Goal: Task Accomplishment & Management: Complete application form

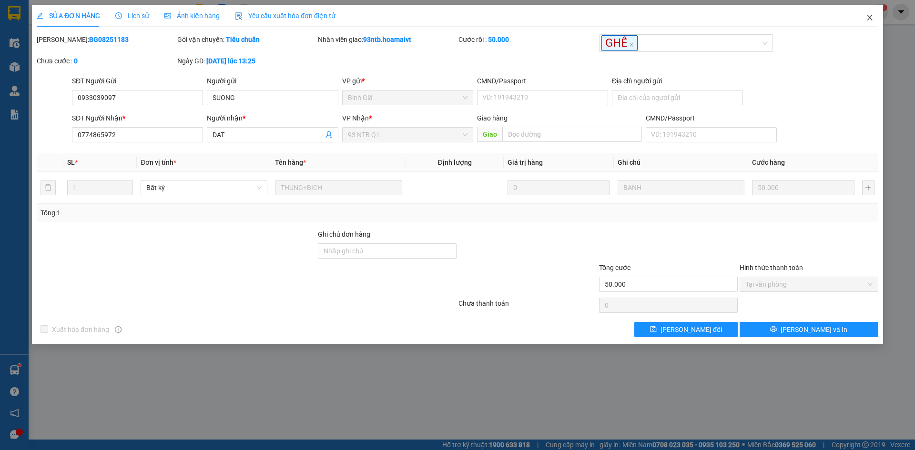
click at [869, 17] on icon "close" at bounding box center [869, 18] width 5 height 6
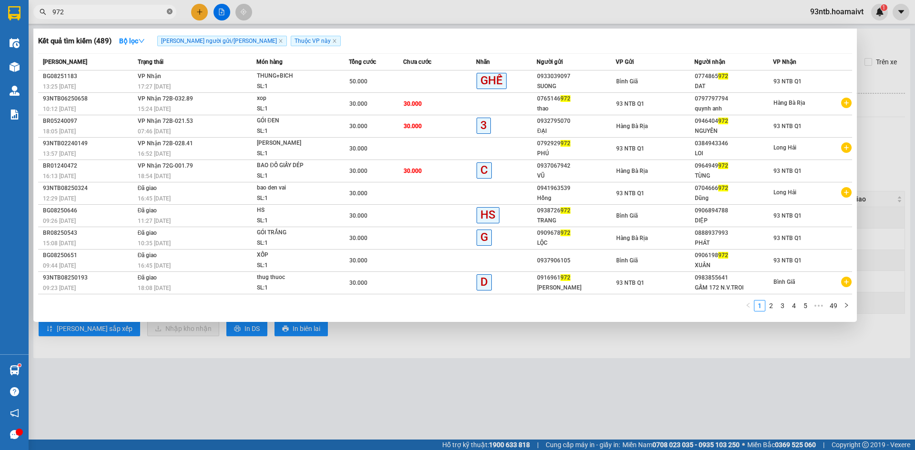
click at [168, 12] on icon "close-circle" at bounding box center [170, 12] width 6 height 6
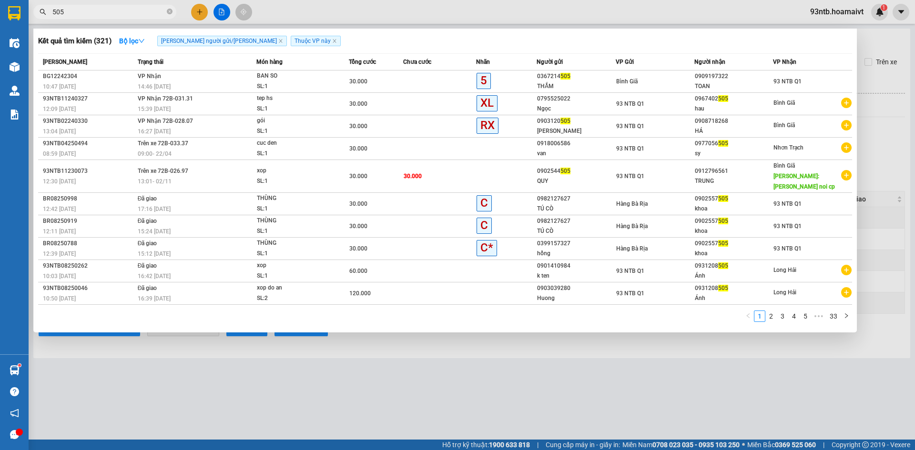
type input "505"
click at [169, 12] on icon "close-circle" at bounding box center [170, 12] width 6 height 6
type input "979"
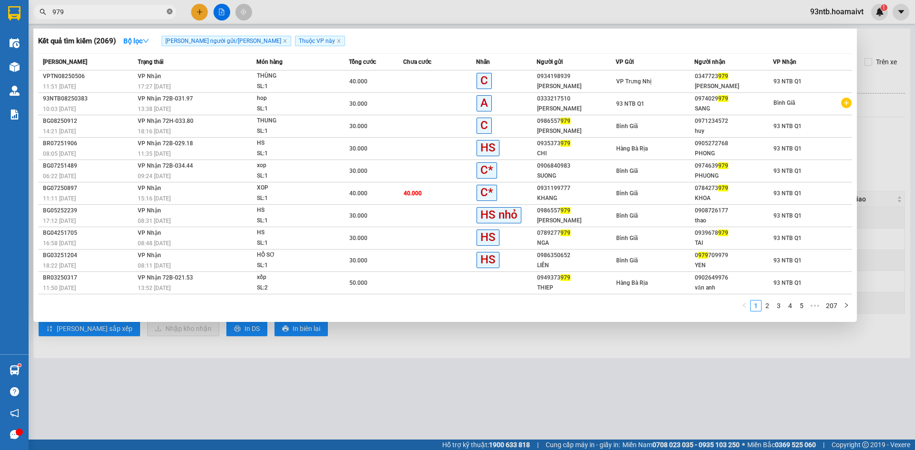
click at [167, 10] on icon "close-circle" at bounding box center [170, 12] width 6 height 6
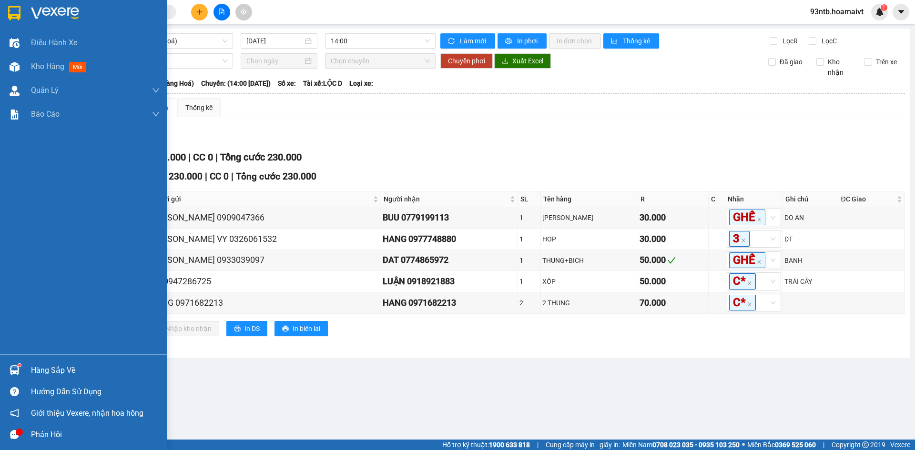
click at [14, 369] on img at bounding box center [15, 371] width 10 height 10
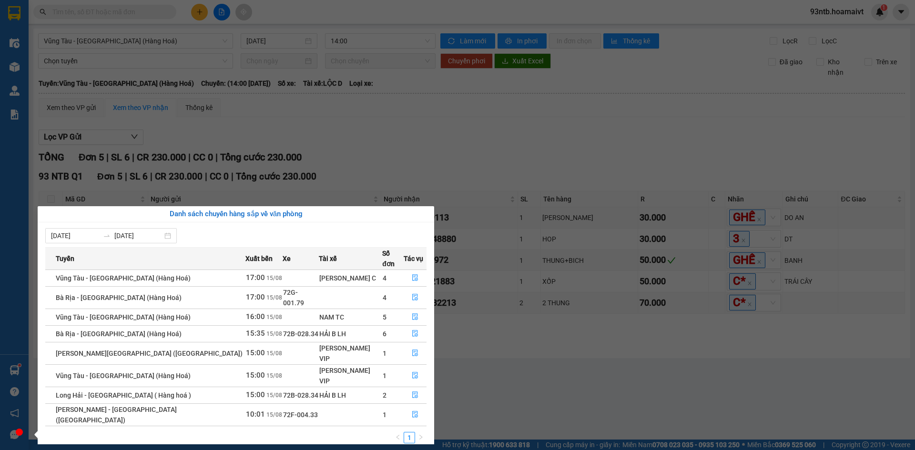
click at [469, 391] on section "Kết quả [PERSON_NAME] ( 2069 ) Bộ lọc [PERSON_NAME] người gửi/[PERSON_NAME] [PE…" at bounding box center [457, 225] width 915 height 450
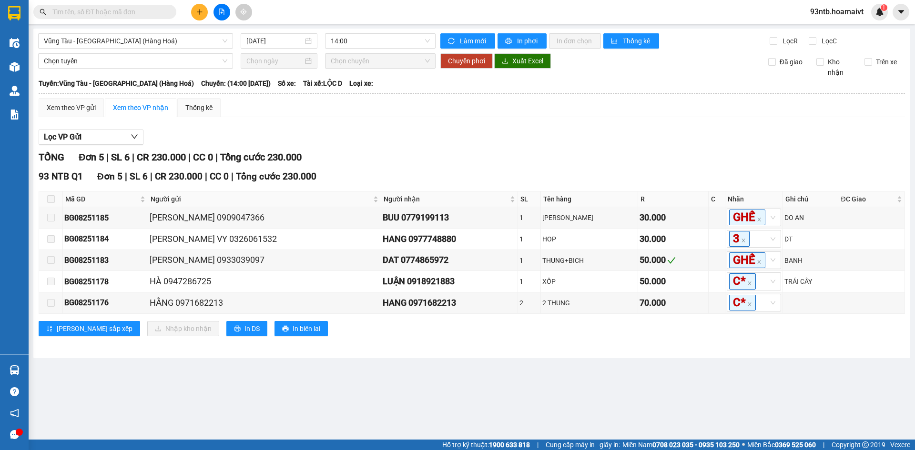
click at [137, 12] on input "text" at bounding box center [108, 12] width 112 height 10
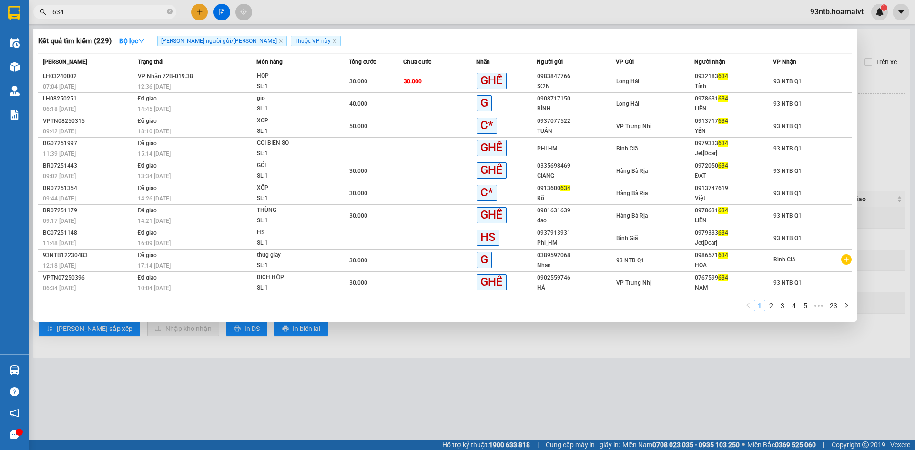
type input "634"
click at [169, 10] on icon "close-circle" at bounding box center [170, 12] width 6 height 6
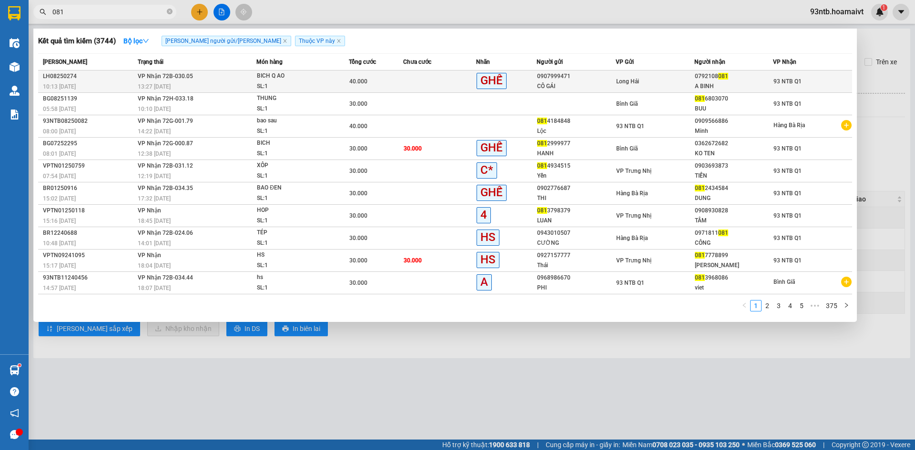
type input "081"
click at [414, 82] on td at bounding box center [439, 82] width 73 height 22
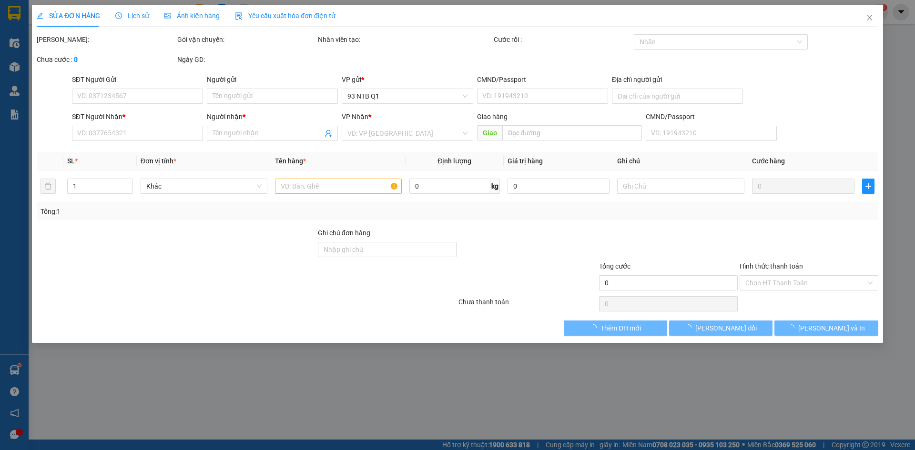
type input "0907999471"
type input "CÔ GÁI"
type input "034159008592"
type input "P HUNG"
type input "0792108081"
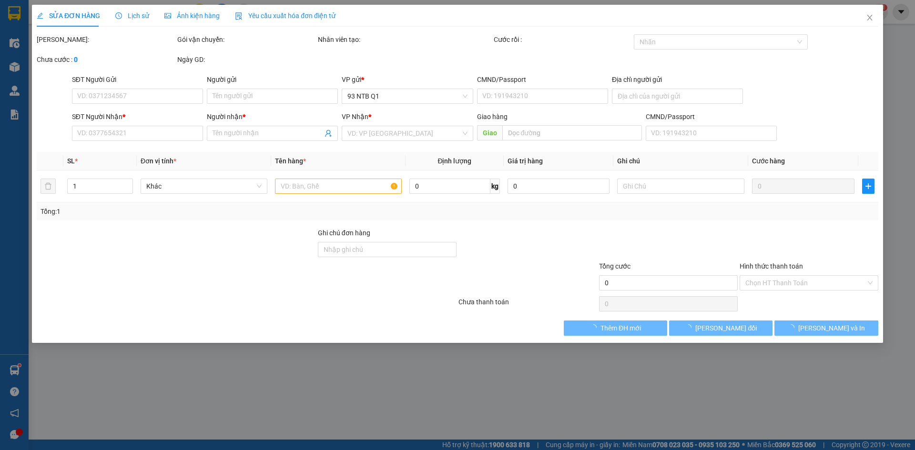
type input "A BINH"
type input "40.000"
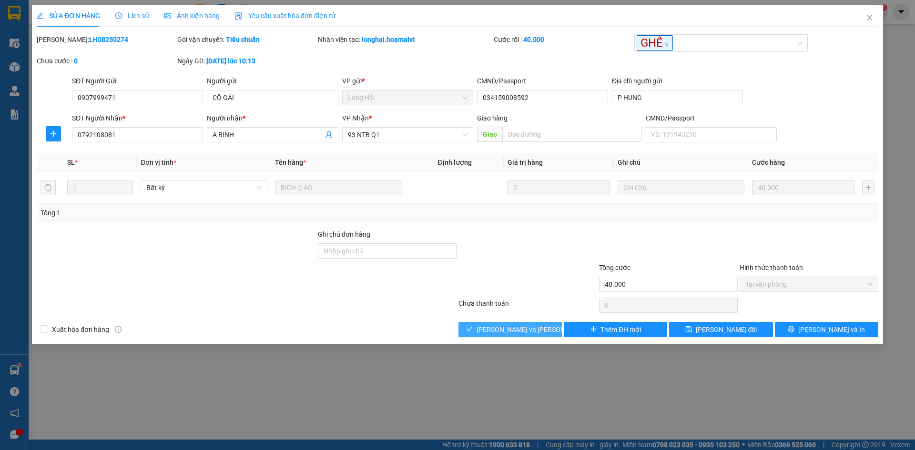
click at [508, 327] on span "[PERSON_NAME] và [PERSON_NAME] hàng" at bounding box center [541, 330] width 129 height 10
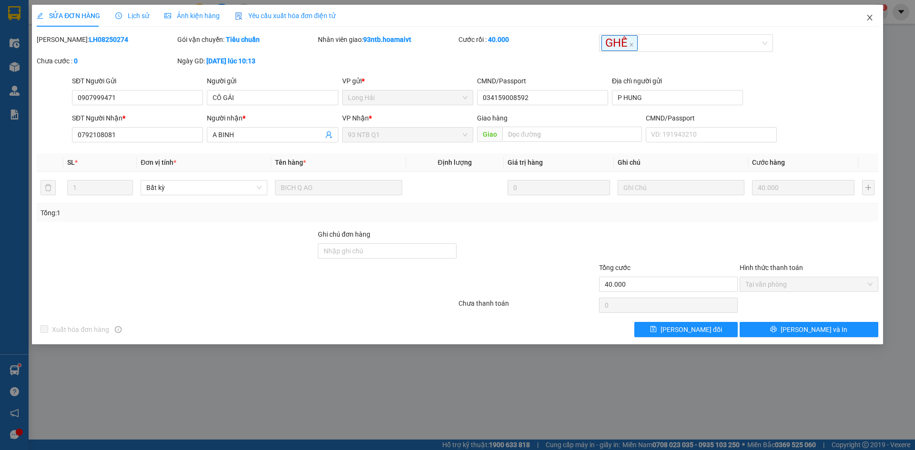
click at [869, 18] on icon "close" at bounding box center [870, 18] width 8 height 8
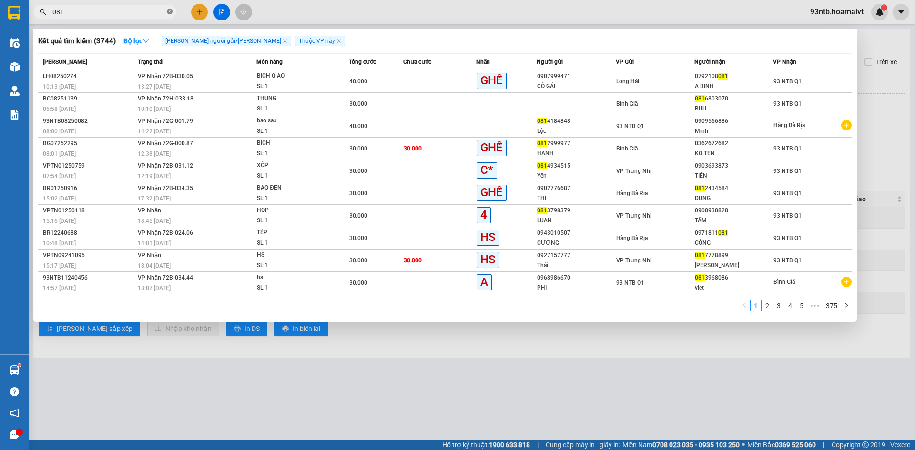
click at [168, 12] on icon "close-circle" at bounding box center [170, 12] width 6 height 6
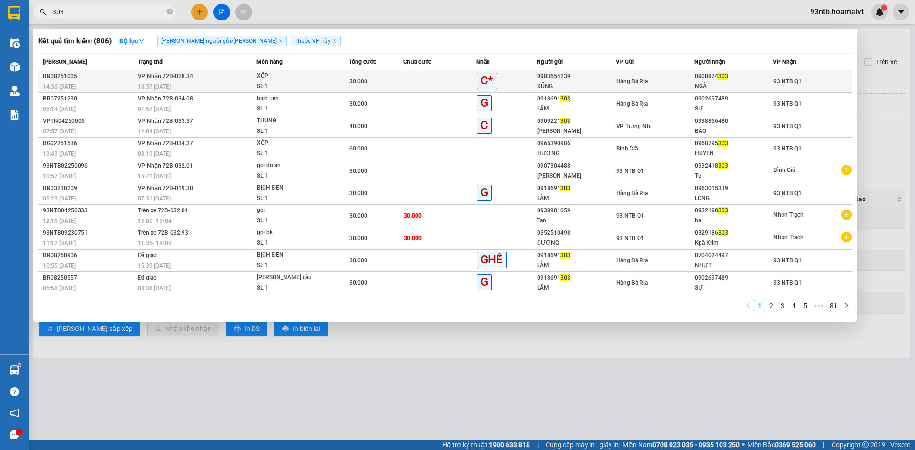
type input "303"
click at [383, 82] on div "30.000" at bounding box center [376, 81] width 54 height 10
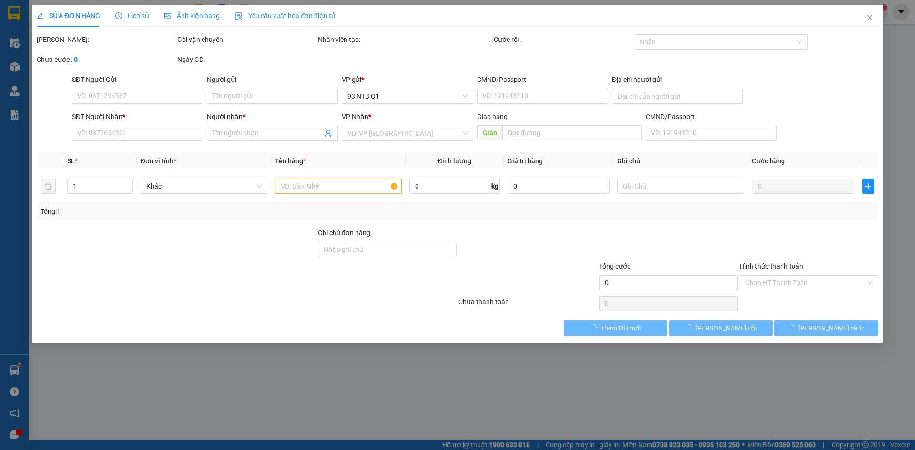
type input "0903654239"
type input "DŨNG"
type input "077078002406"
type input "0908974303"
type input "NGÀ"
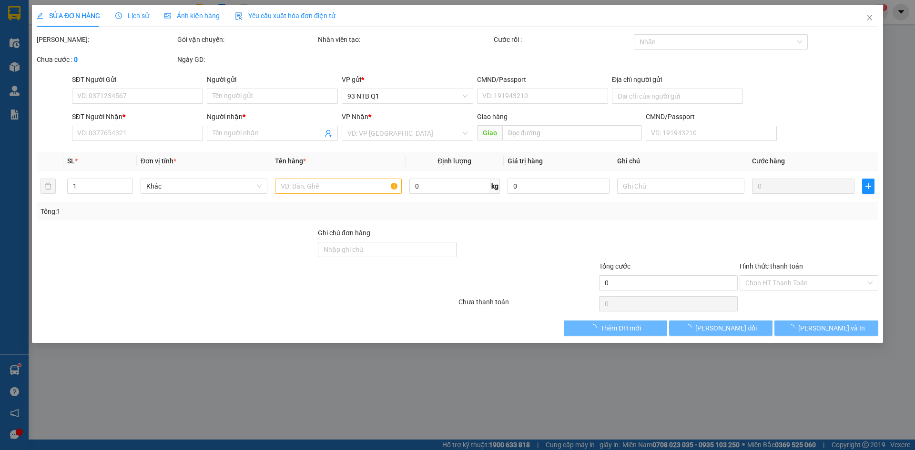
type input "30.000"
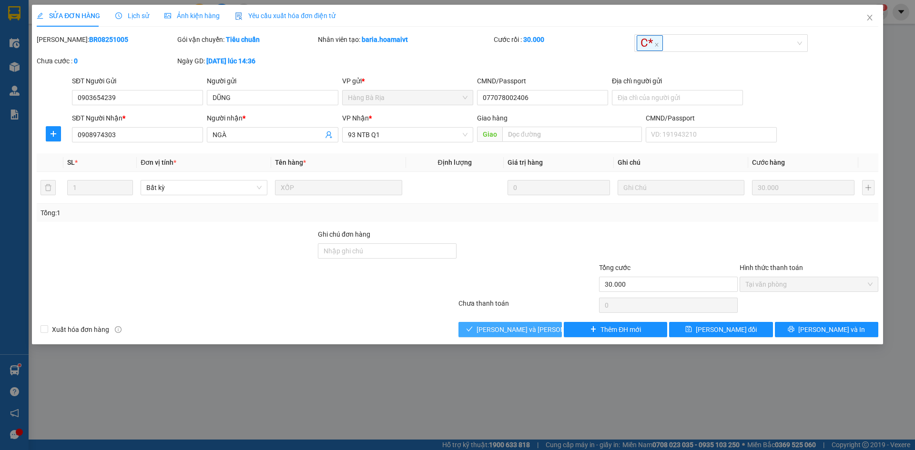
click at [492, 326] on span "[PERSON_NAME] và [PERSON_NAME] hàng" at bounding box center [541, 330] width 129 height 10
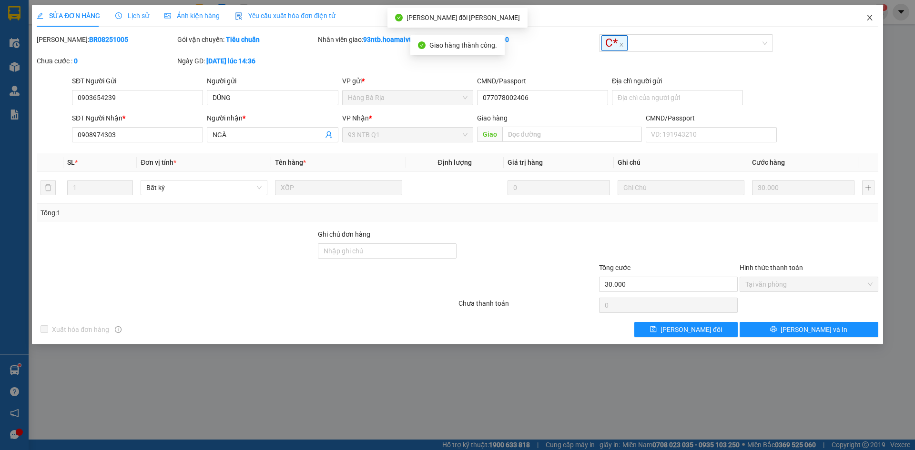
click at [870, 16] on icon "close" at bounding box center [870, 18] width 8 height 8
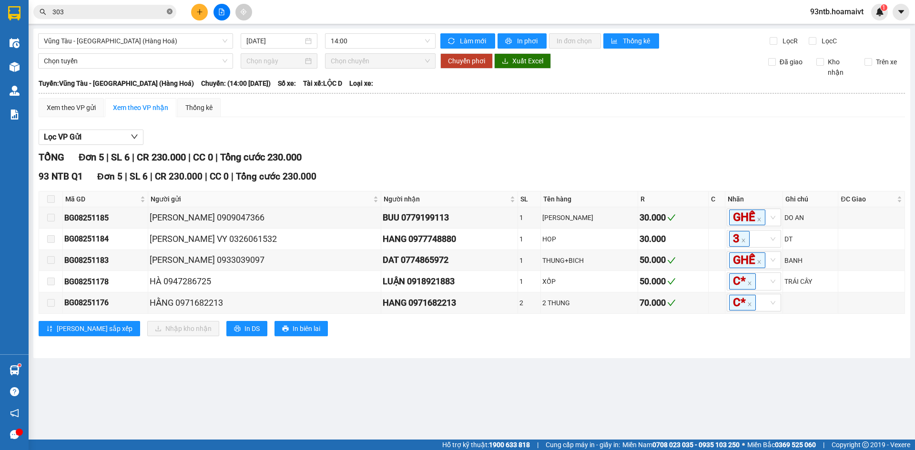
click at [170, 12] on icon "close-circle" at bounding box center [170, 12] width 6 height 6
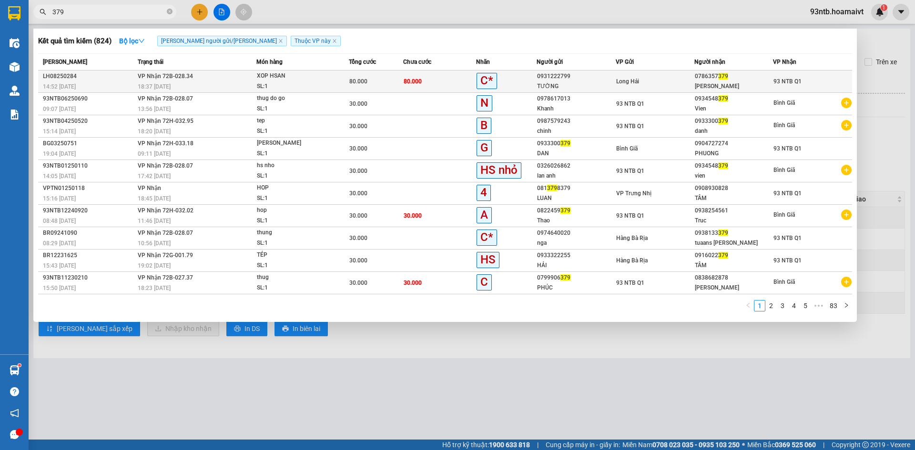
type input "379"
click at [407, 80] on span "80.000" at bounding box center [413, 81] width 18 height 7
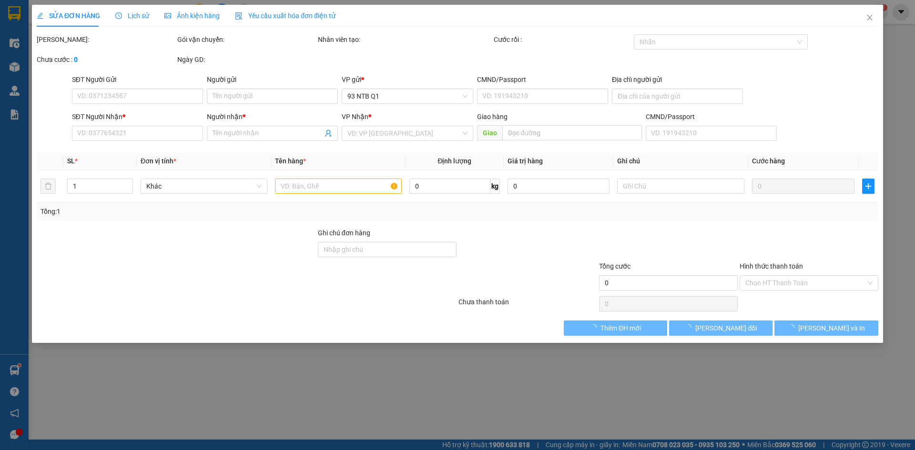
type input "0931222799"
type input "TƯỜNG"
type input "077074001085"
type input "P TINH"
type input "0786357379"
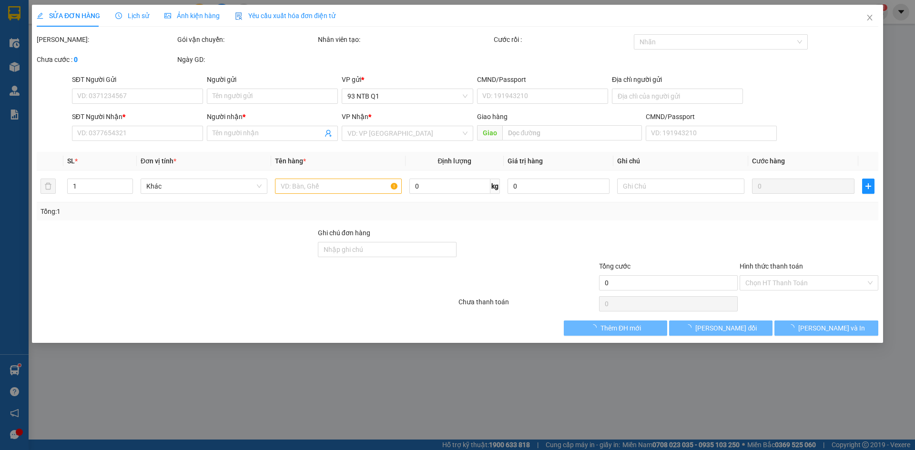
type input "[PERSON_NAME]"
type input "80.000"
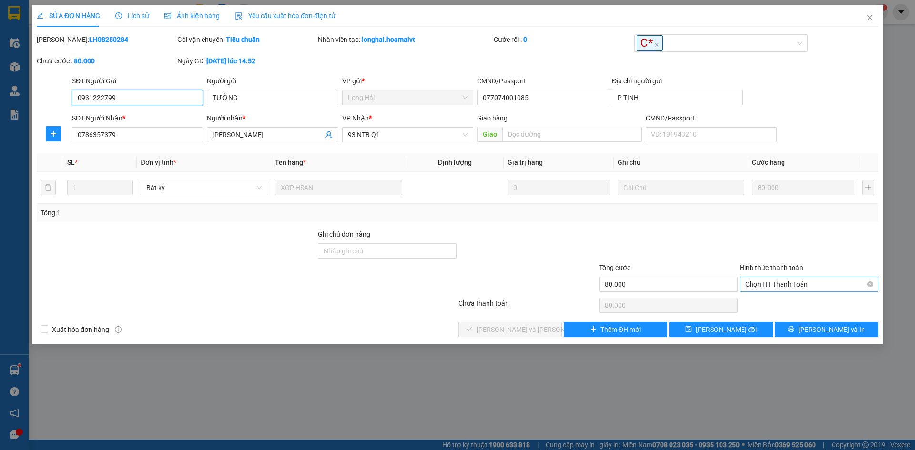
click at [762, 282] on span "Chọn HT Thanh Toán" at bounding box center [808, 284] width 127 height 14
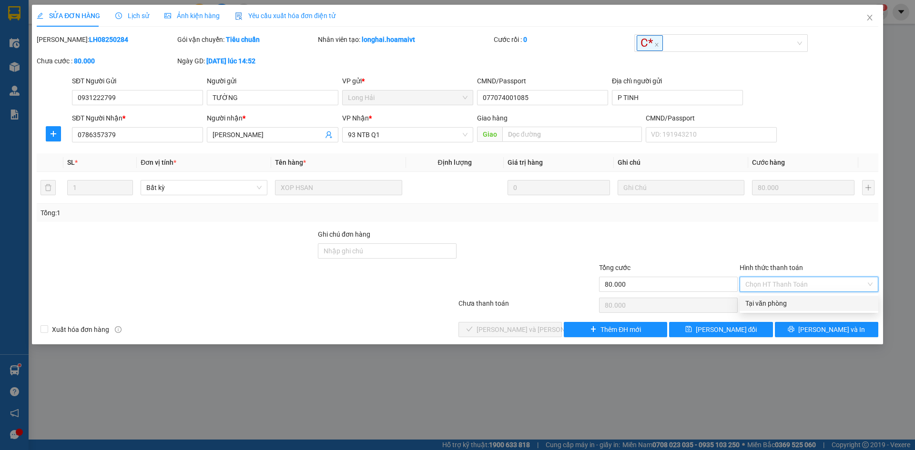
click at [762, 301] on div "Tại văn phòng" at bounding box center [808, 303] width 127 height 10
type input "0"
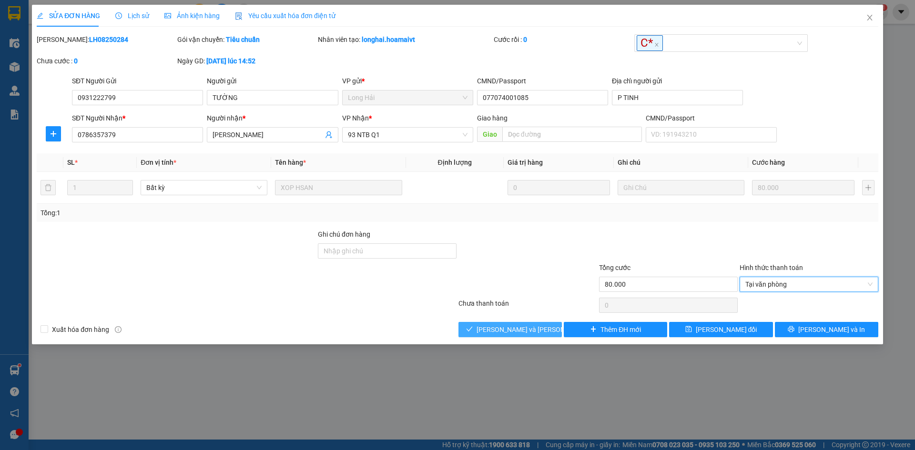
click at [530, 333] on span "[PERSON_NAME] và [PERSON_NAME] hàng" at bounding box center [541, 330] width 129 height 10
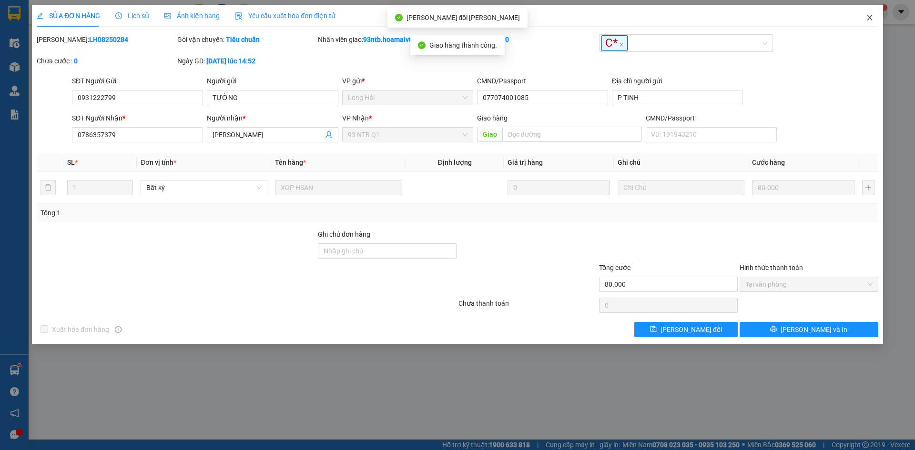
drag, startPoint x: 870, startPoint y: 16, endPoint x: 847, endPoint y: 23, distance: 24.0
click at [869, 16] on icon "close" at bounding box center [870, 18] width 8 height 8
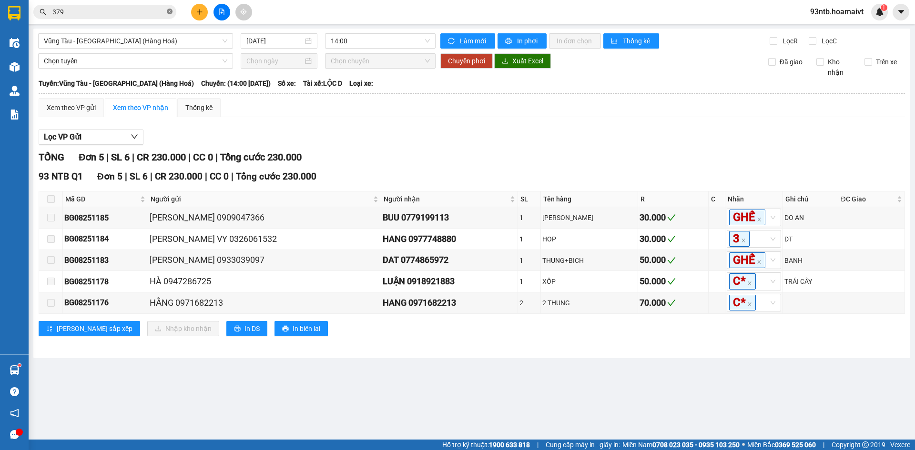
click at [169, 11] on icon "close-circle" at bounding box center [170, 12] width 6 height 6
type input "144"
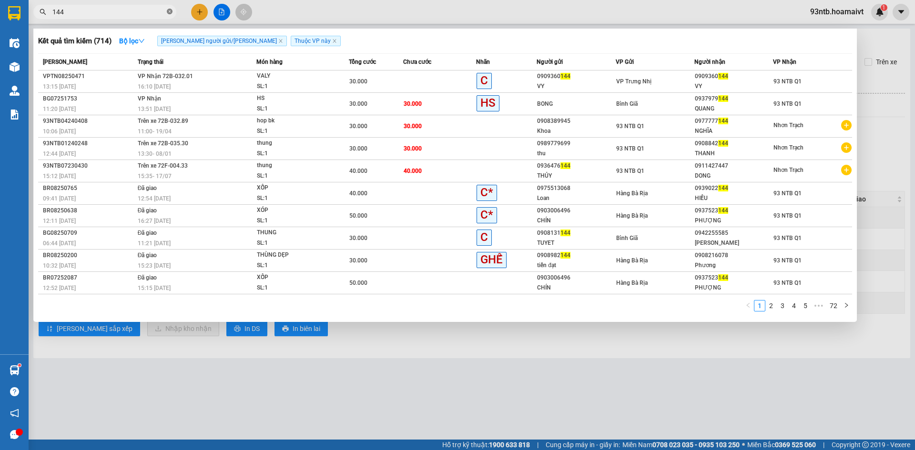
click at [169, 14] on icon "close-circle" at bounding box center [170, 12] width 6 height 6
